Goal: Check status: Check status

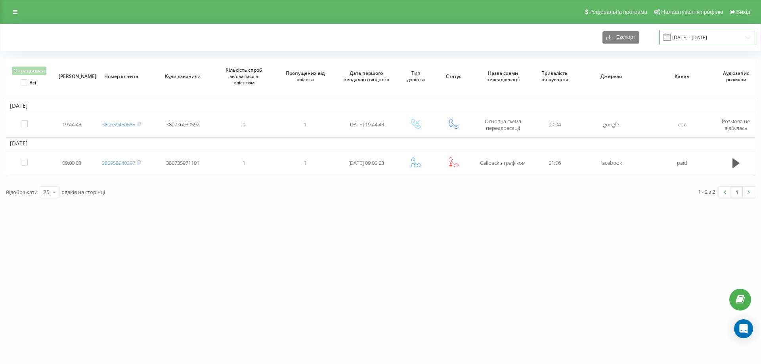
click at [684, 32] on input "[DATE] - [DATE]" at bounding box center [707, 37] width 96 height 15
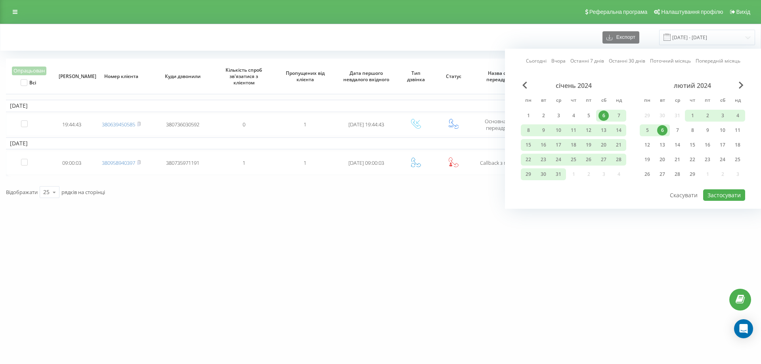
click at [559, 61] on link "Вчора" at bounding box center [558, 61] width 14 height 8
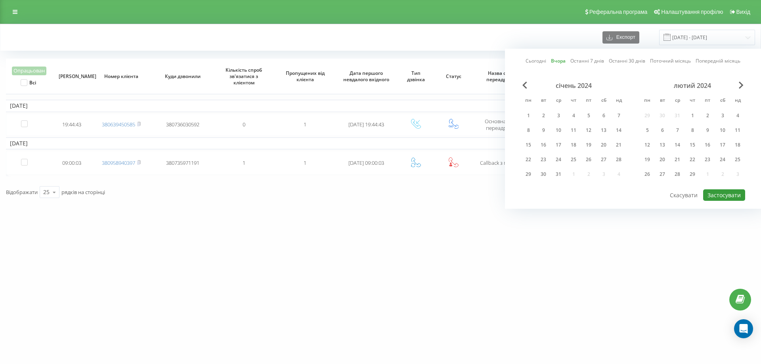
click at [714, 197] on button "Застосувати" at bounding box center [724, 194] width 42 height 11
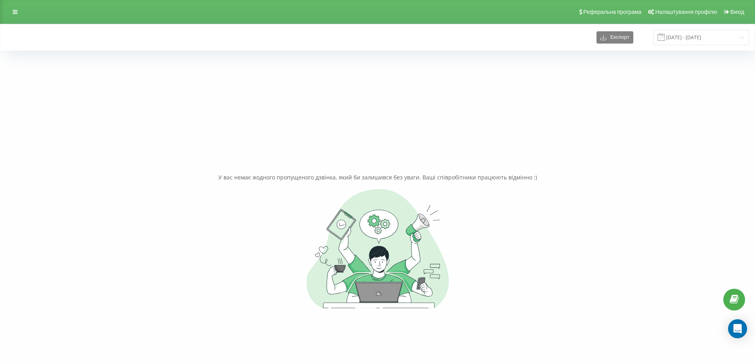
click at [702, 29] on div "Експорт [DATE] - [DATE]" at bounding box center [377, 37] width 754 height 27
click at [701, 35] on input "[DATE] - [DATE]" at bounding box center [701, 37] width 96 height 15
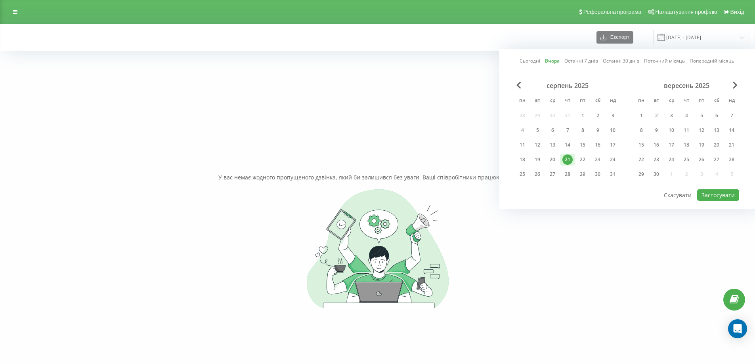
click at [525, 60] on link "Сьогодні" at bounding box center [530, 61] width 21 height 8
click at [715, 194] on button "Застосувати" at bounding box center [718, 194] width 42 height 11
type input "[DATE] - [DATE]"
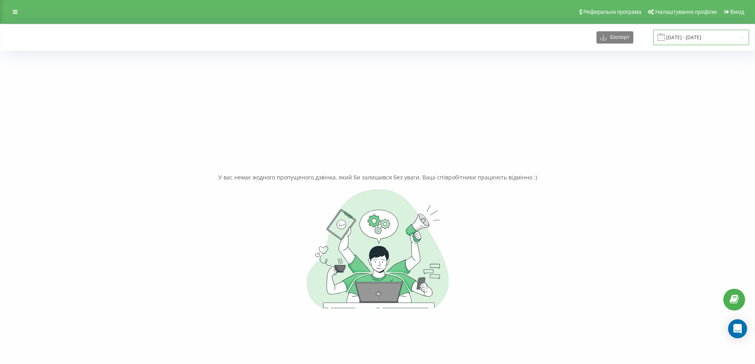
click at [690, 40] on input "[DATE] - [DATE]" at bounding box center [701, 37] width 96 height 15
